Goal: Information Seeking & Learning: Learn about a topic

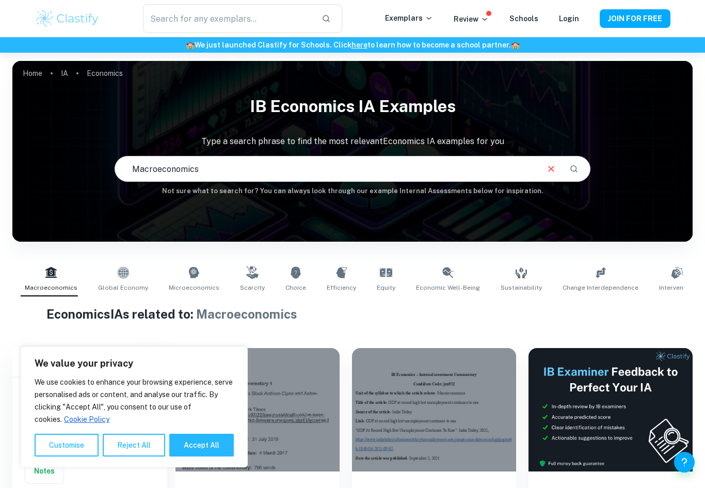
scroll to position [38, 0]
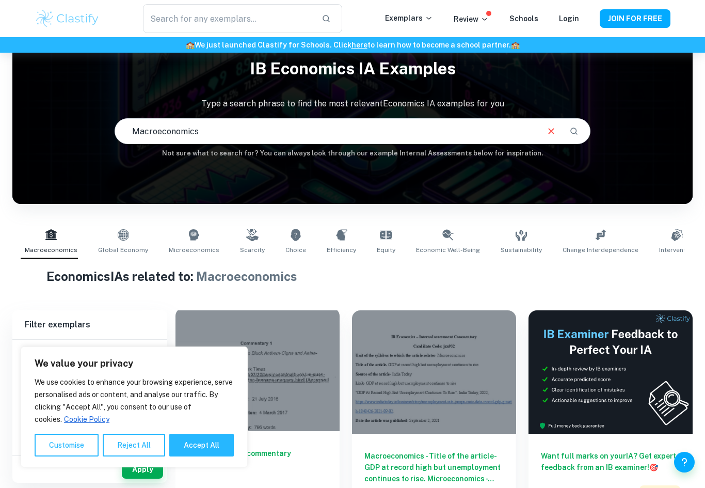
click at [205, 456] on button "Accept All" at bounding box center [201, 444] width 65 height 23
checkbox input "true"
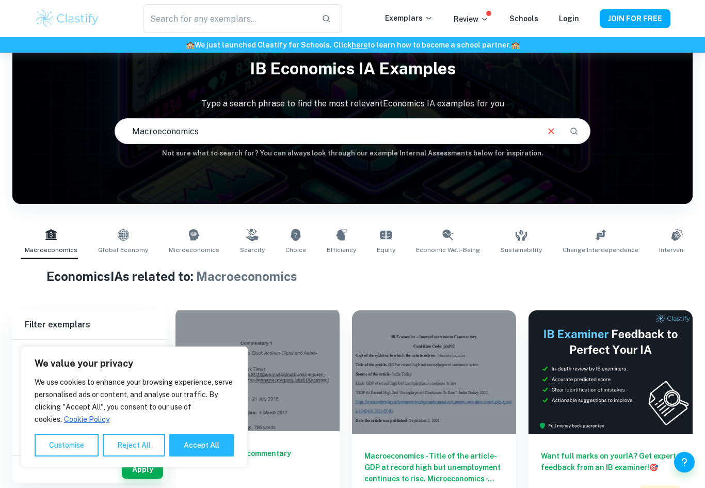
checkbox input "true"
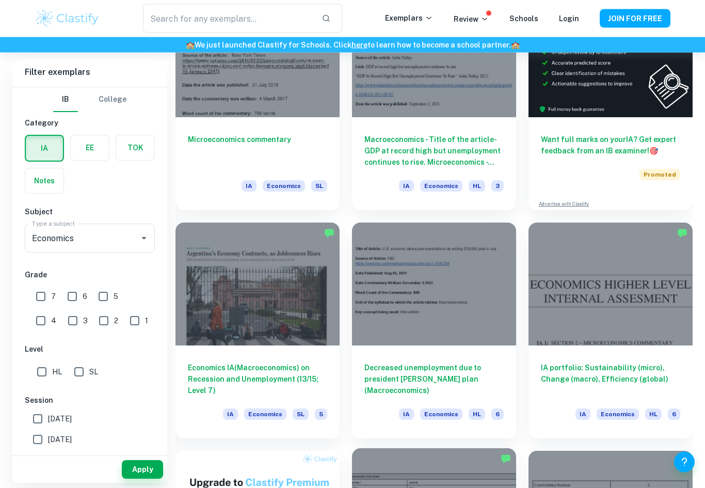
scroll to position [506, 0]
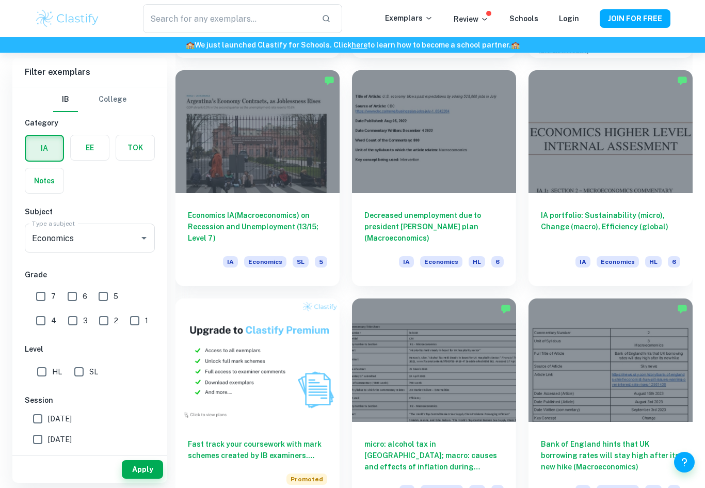
click at [47, 375] on input "HL" at bounding box center [41, 371] width 21 height 21
checkbox input "true"
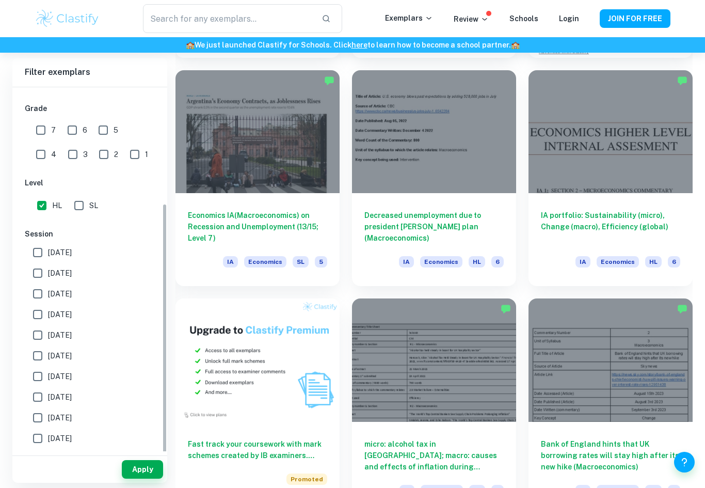
scroll to position [166, 0]
click at [146, 483] on div "Apply" at bounding box center [89, 469] width 155 height 27
click at [147, 478] on button "Apply" at bounding box center [142, 469] width 41 height 19
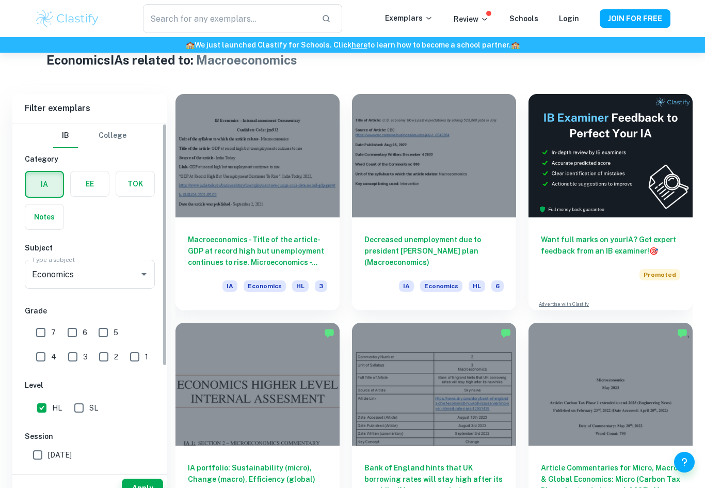
scroll to position [272, 0]
